Goal: Task Accomplishment & Management: Manage account settings

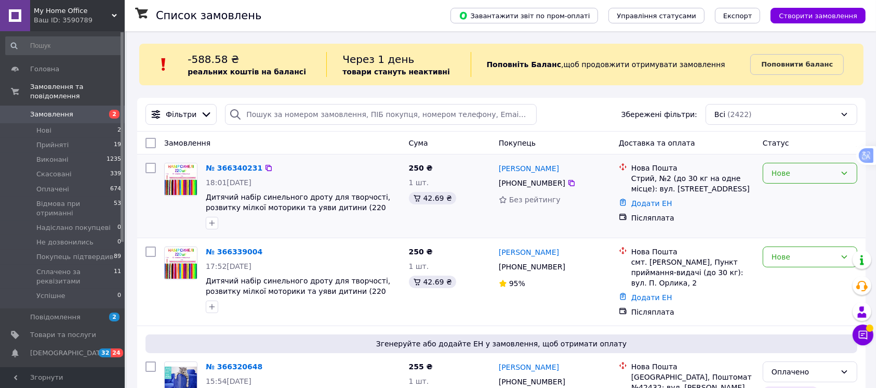
click at [777, 176] on div "Нове" at bounding box center [804, 172] width 64 height 11
click at [778, 194] on li "Прийнято" at bounding box center [810, 195] width 94 height 19
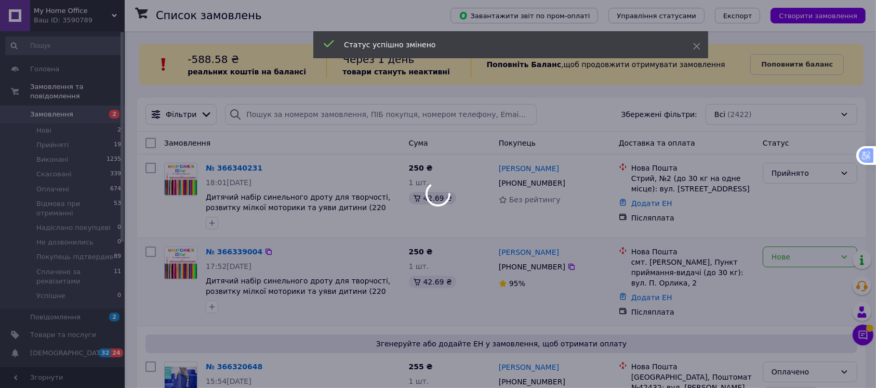
click at [786, 262] on div "Нове" at bounding box center [804, 256] width 64 height 11
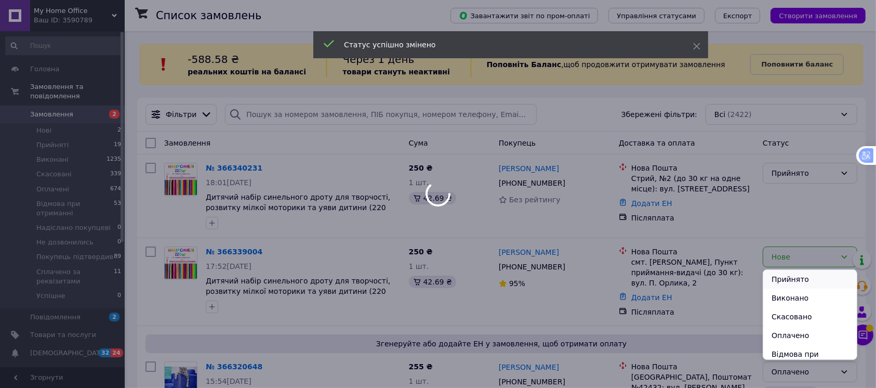
click at [780, 276] on li "Прийнято" at bounding box center [810, 279] width 94 height 19
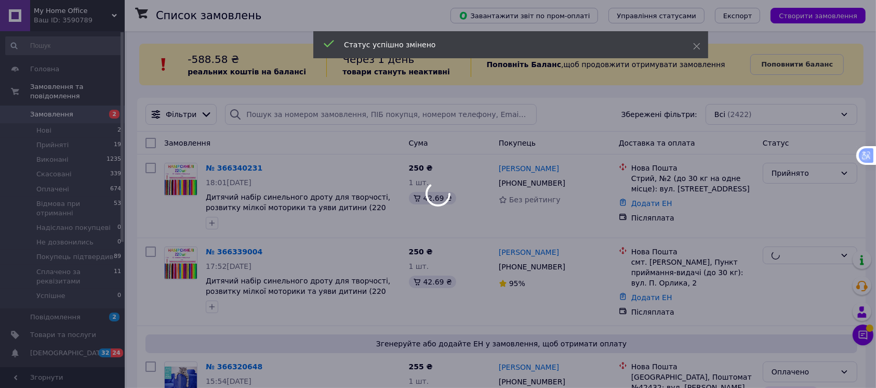
scroll to position [138, 0]
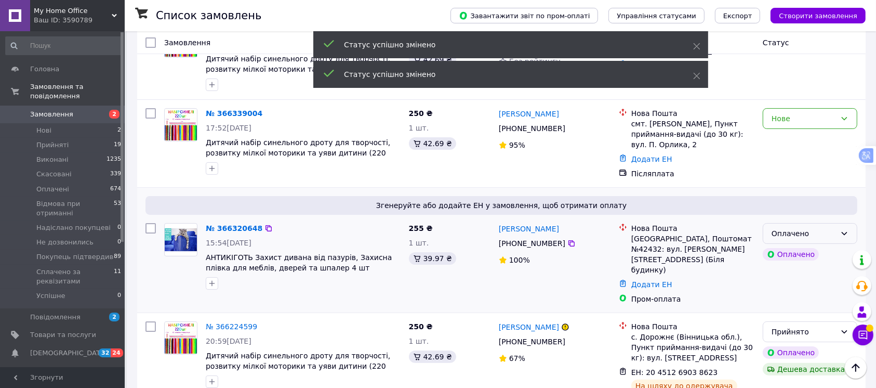
click at [778, 228] on div "Оплачено" at bounding box center [804, 233] width 64 height 11
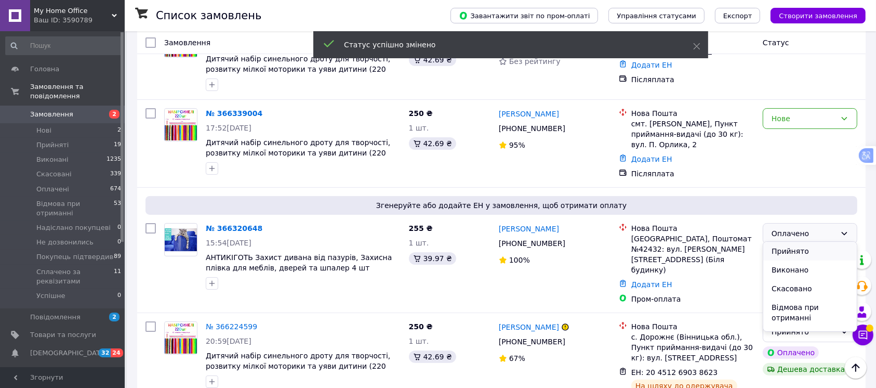
click at [780, 249] on li "Прийнято" at bounding box center [810, 251] width 94 height 19
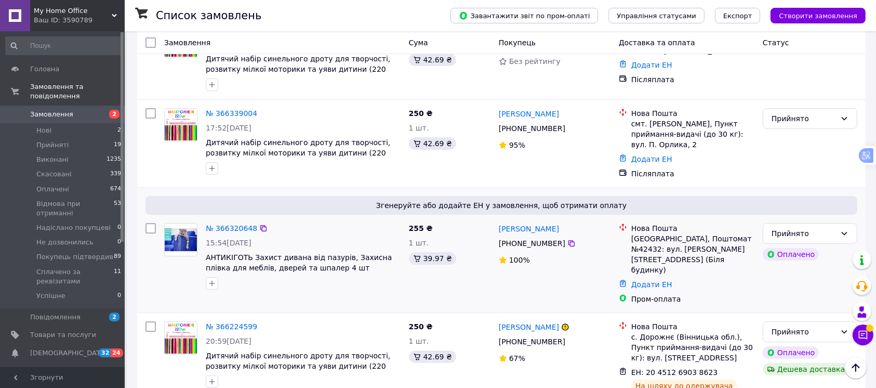
scroll to position [277, 0]
